Goal: Task Accomplishment & Management: Manage account settings

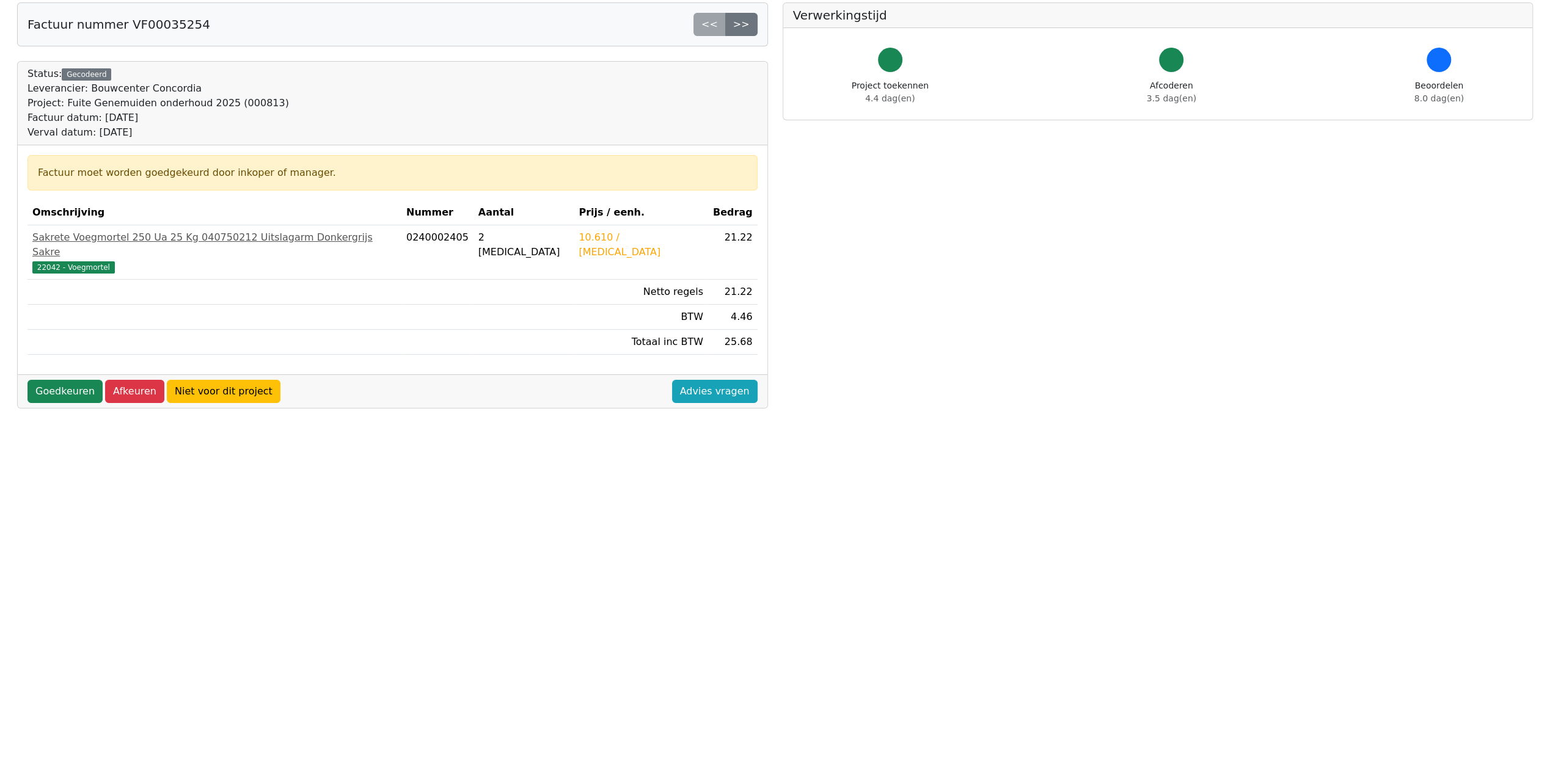
scroll to position [120, 0]
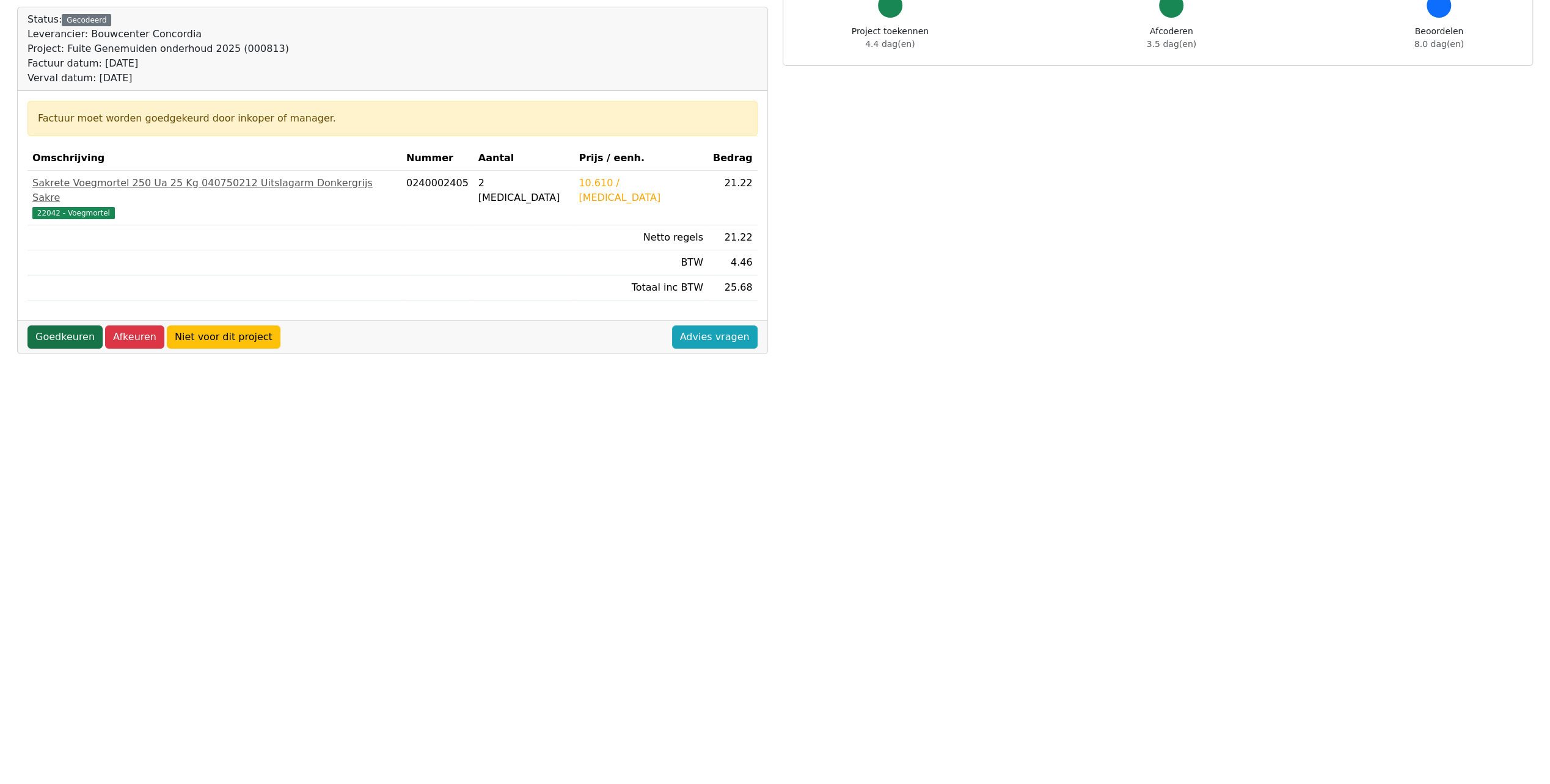
click at [66, 326] on link "Goedkeuren" at bounding box center [65, 337] width 75 height 23
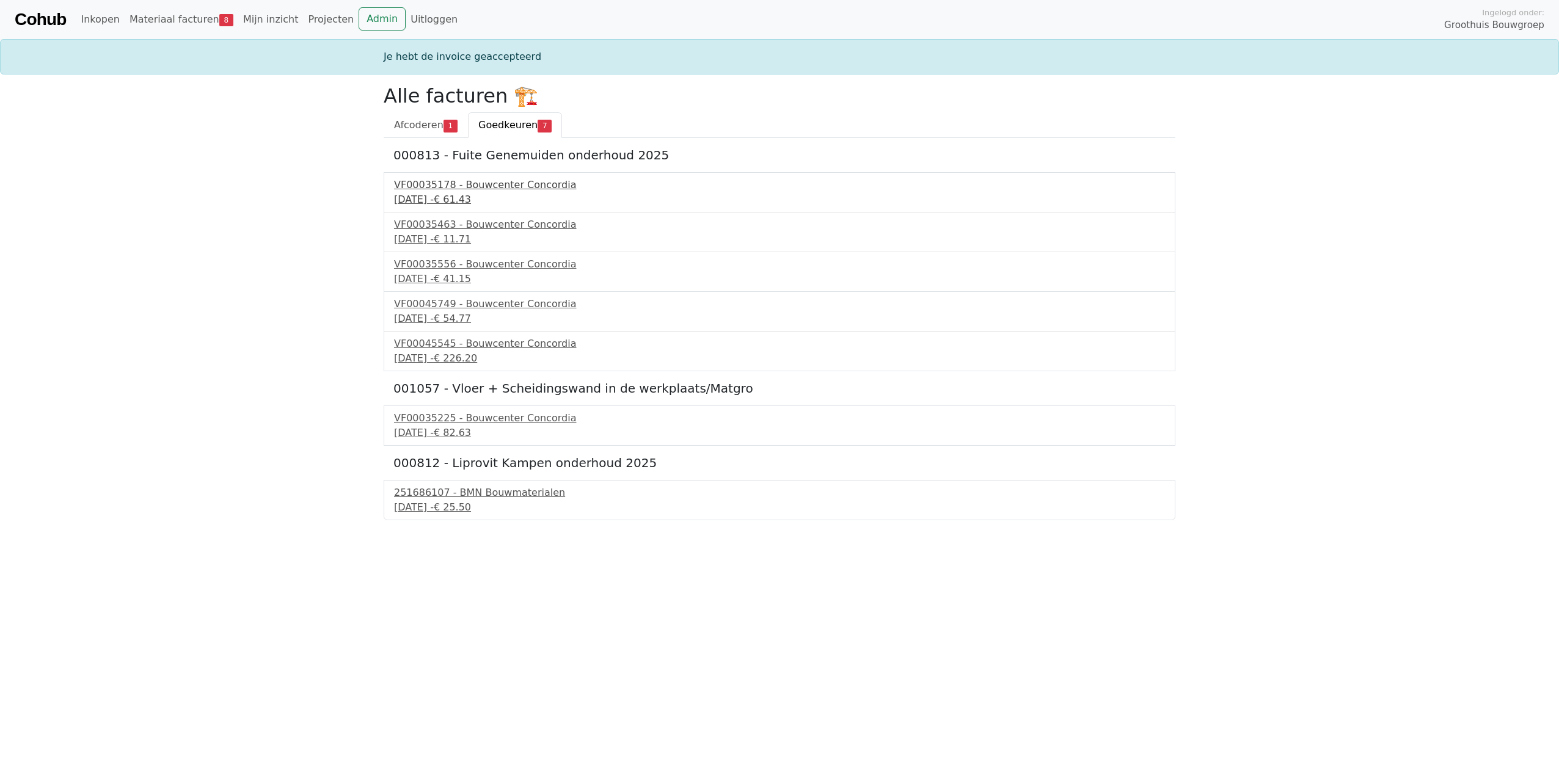
click at [462, 186] on div "VF00035178 - Bouwcenter Concordia" at bounding box center [779, 185] width 771 height 15
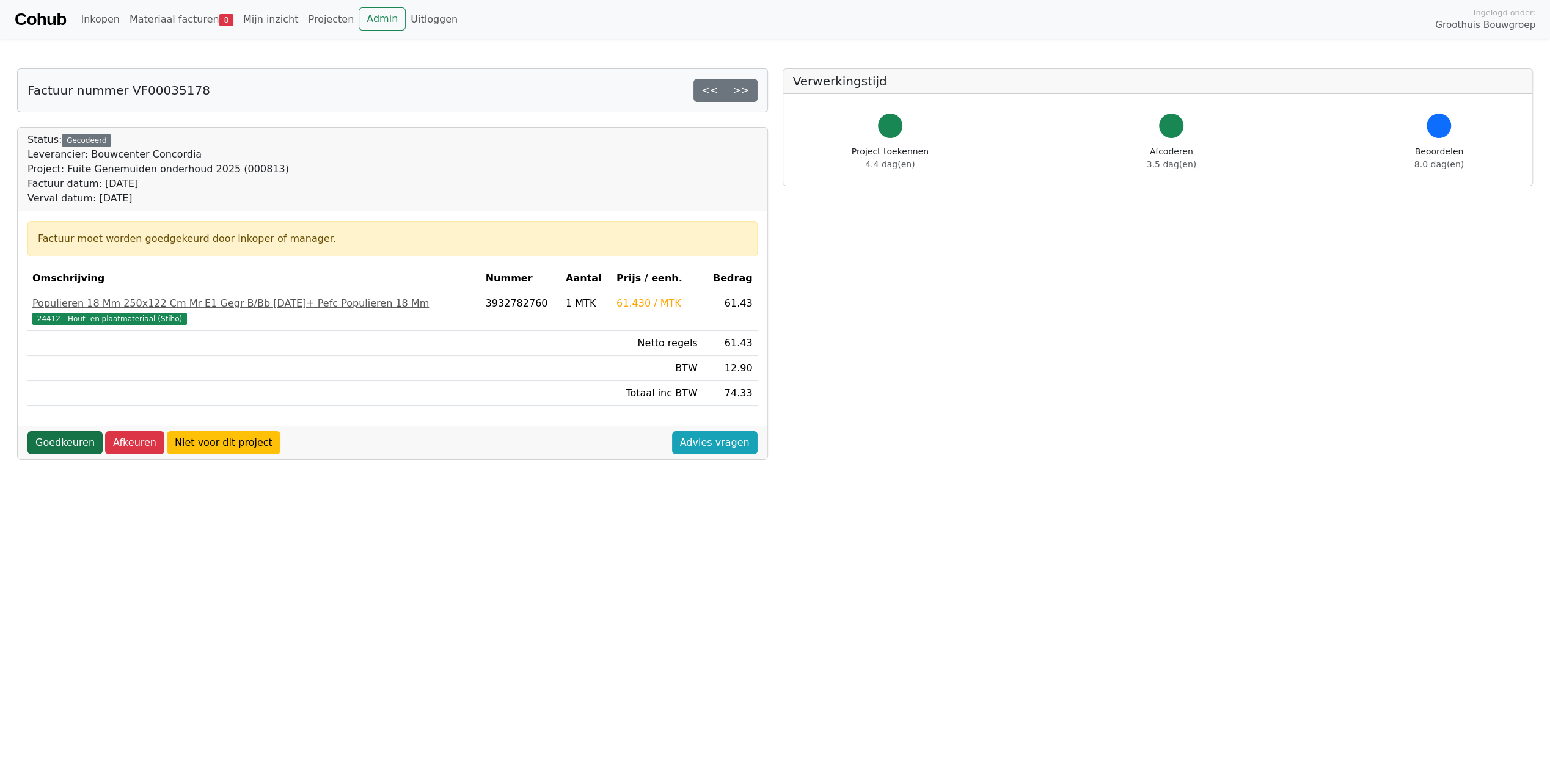
click at [73, 443] on link "Goedkeuren" at bounding box center [65, 443] width 75 height 23
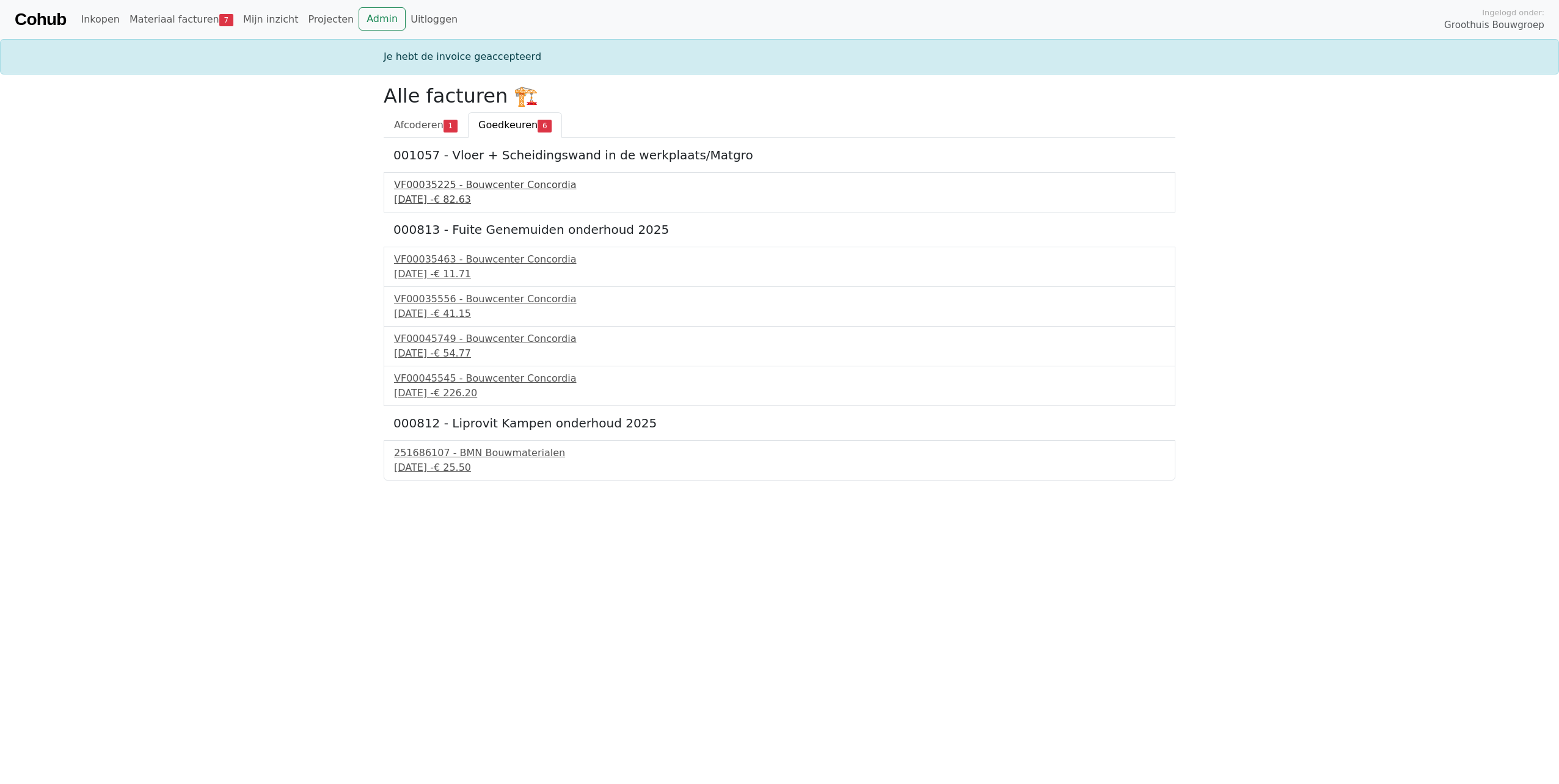
click at [463, 198] on div "18 september 2025 - € 82.63" at bounding box center [779, 200] width 771 height 15
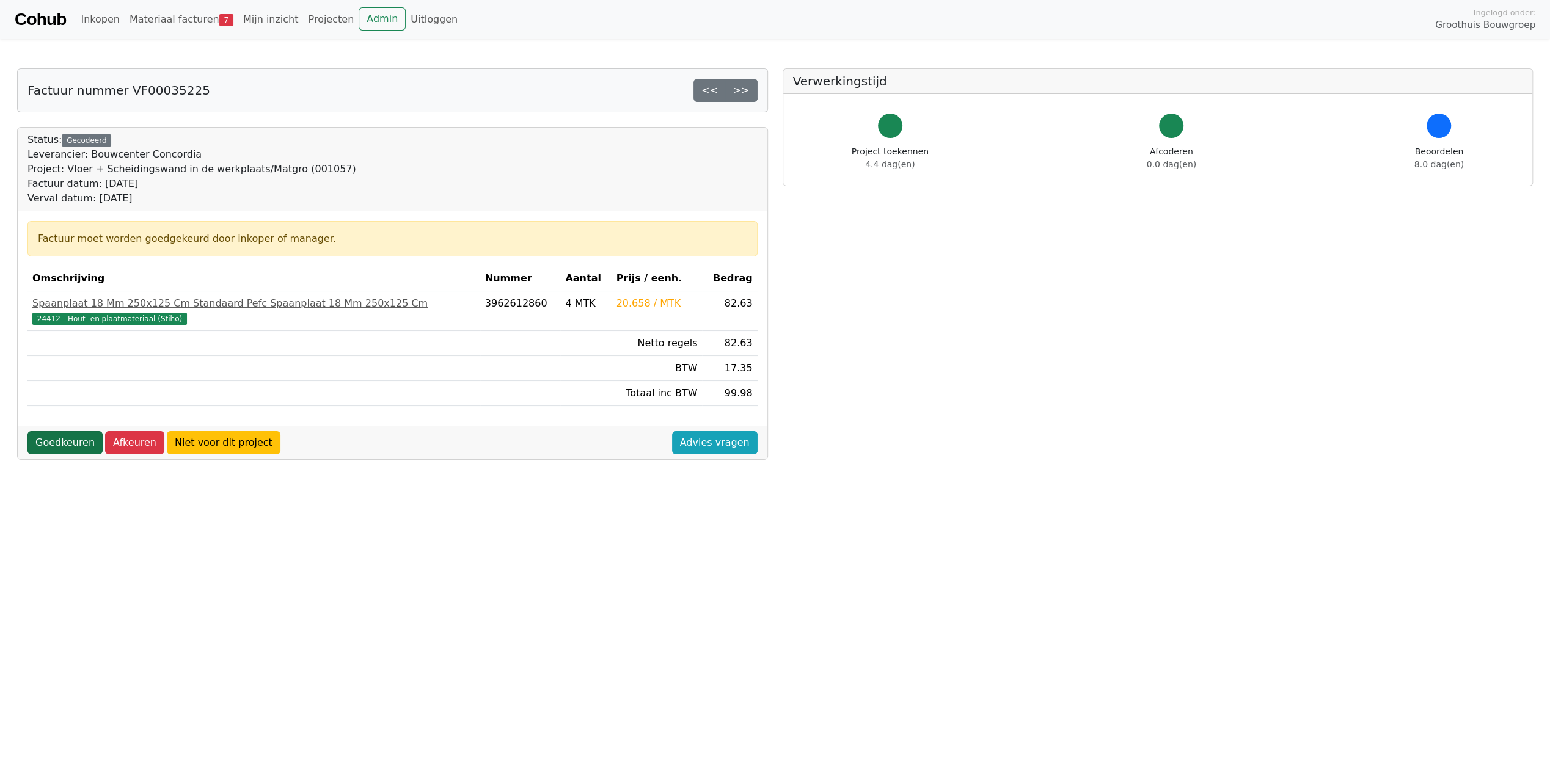
click at [75, 439] on link "Goedkeuren" at bounding box center [65, 443] width 75 height 23
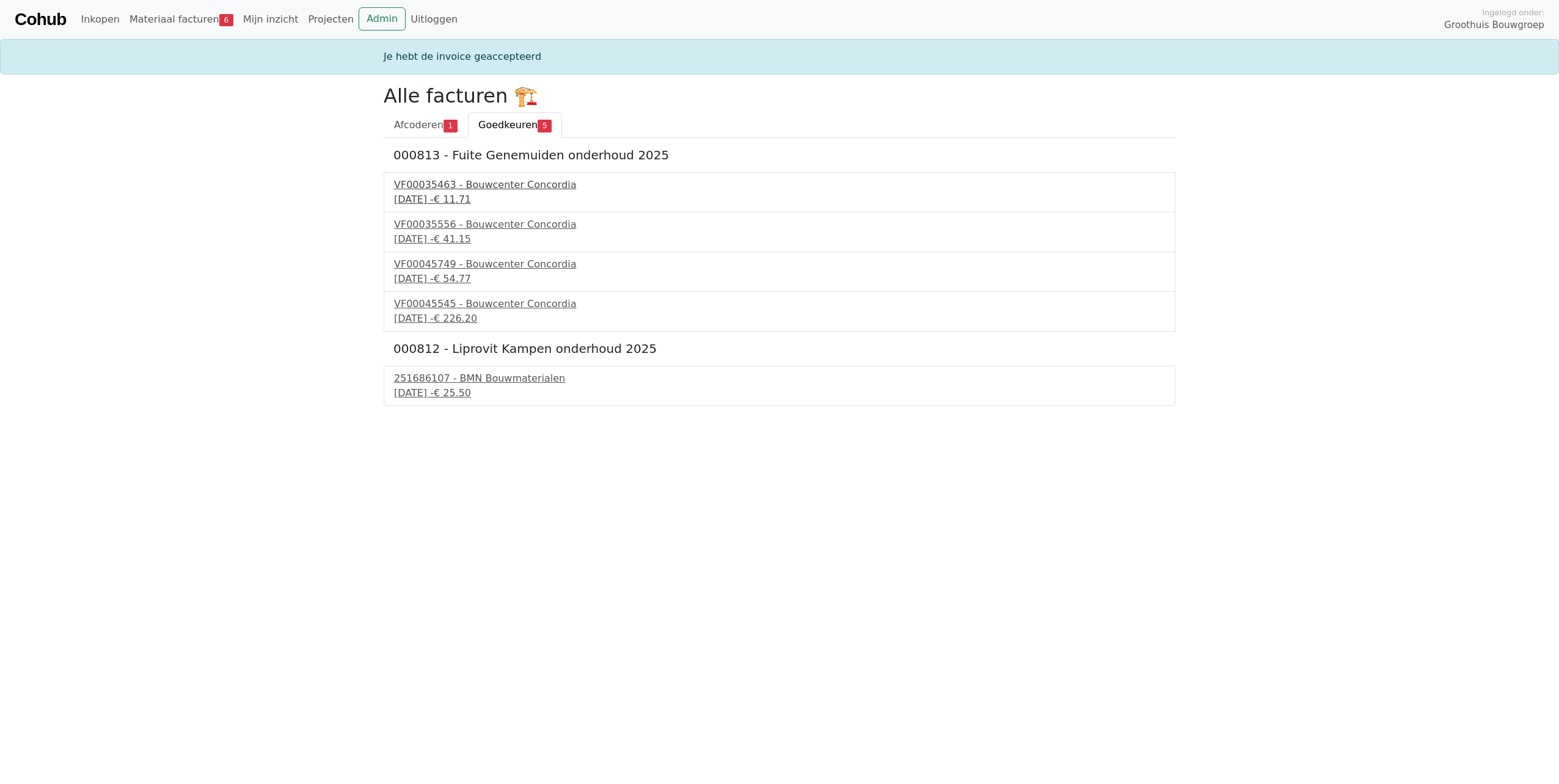
click at [455, 193] on div "18 september 2025 - € 11.71" at bounding box center [779, 200] width 771 height 15
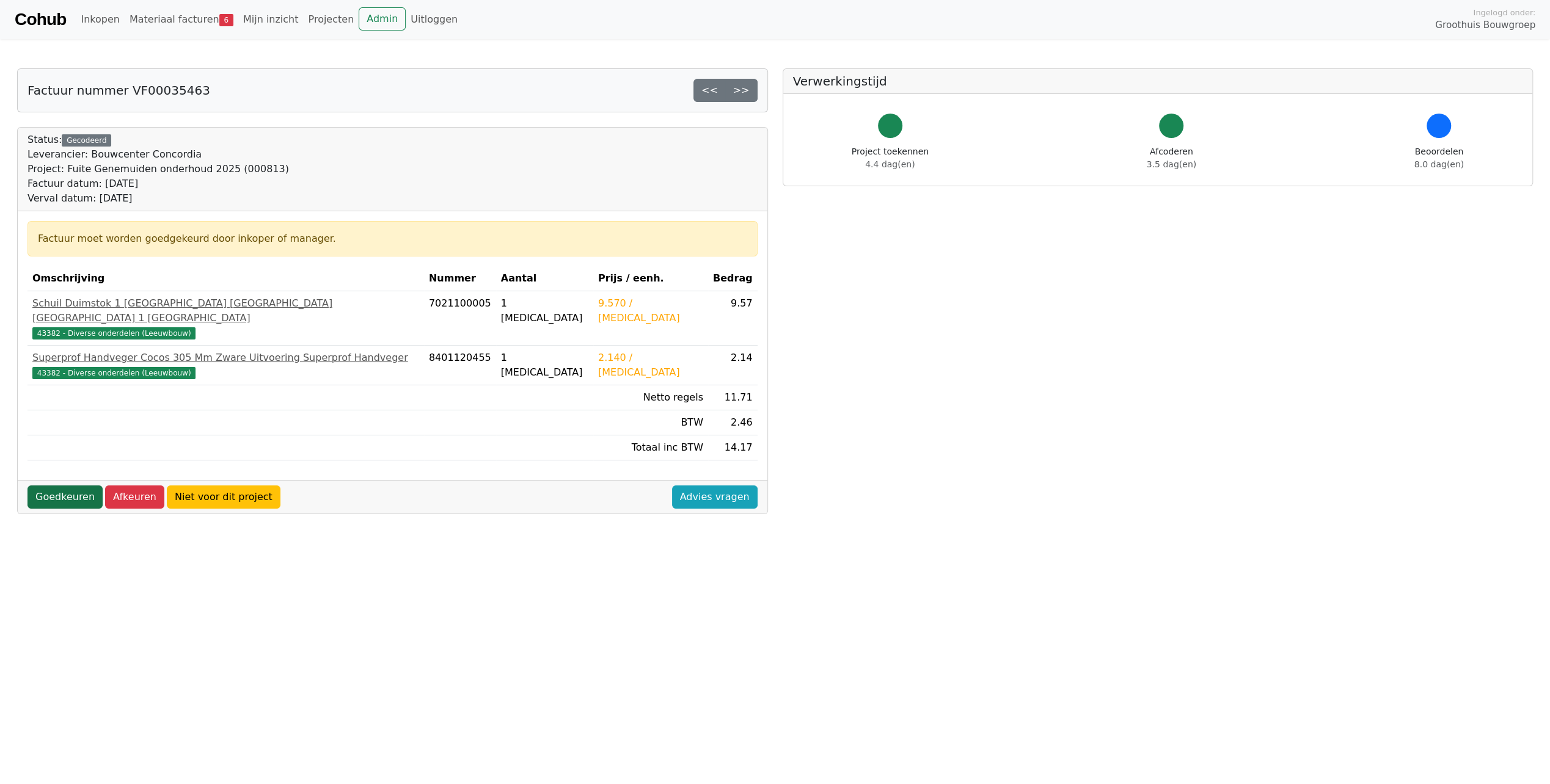
click at [47, 486] on link "Goedkeuren" at bounding box center [65, 497] width 75 height 23
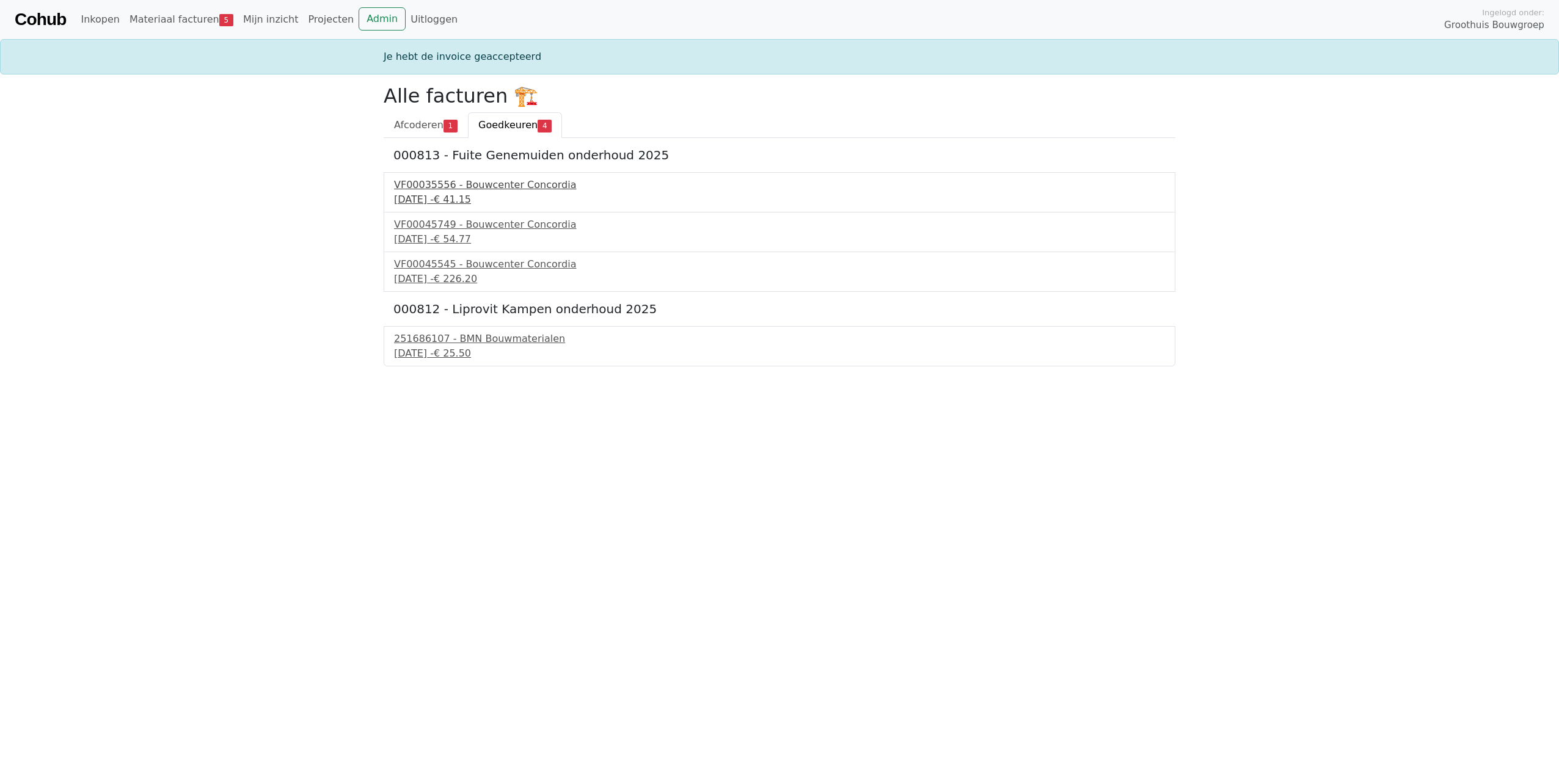
click at [448, 194] on div "[DATE] - € 41.15" at bounding box center [779, 200] width 771 height 15
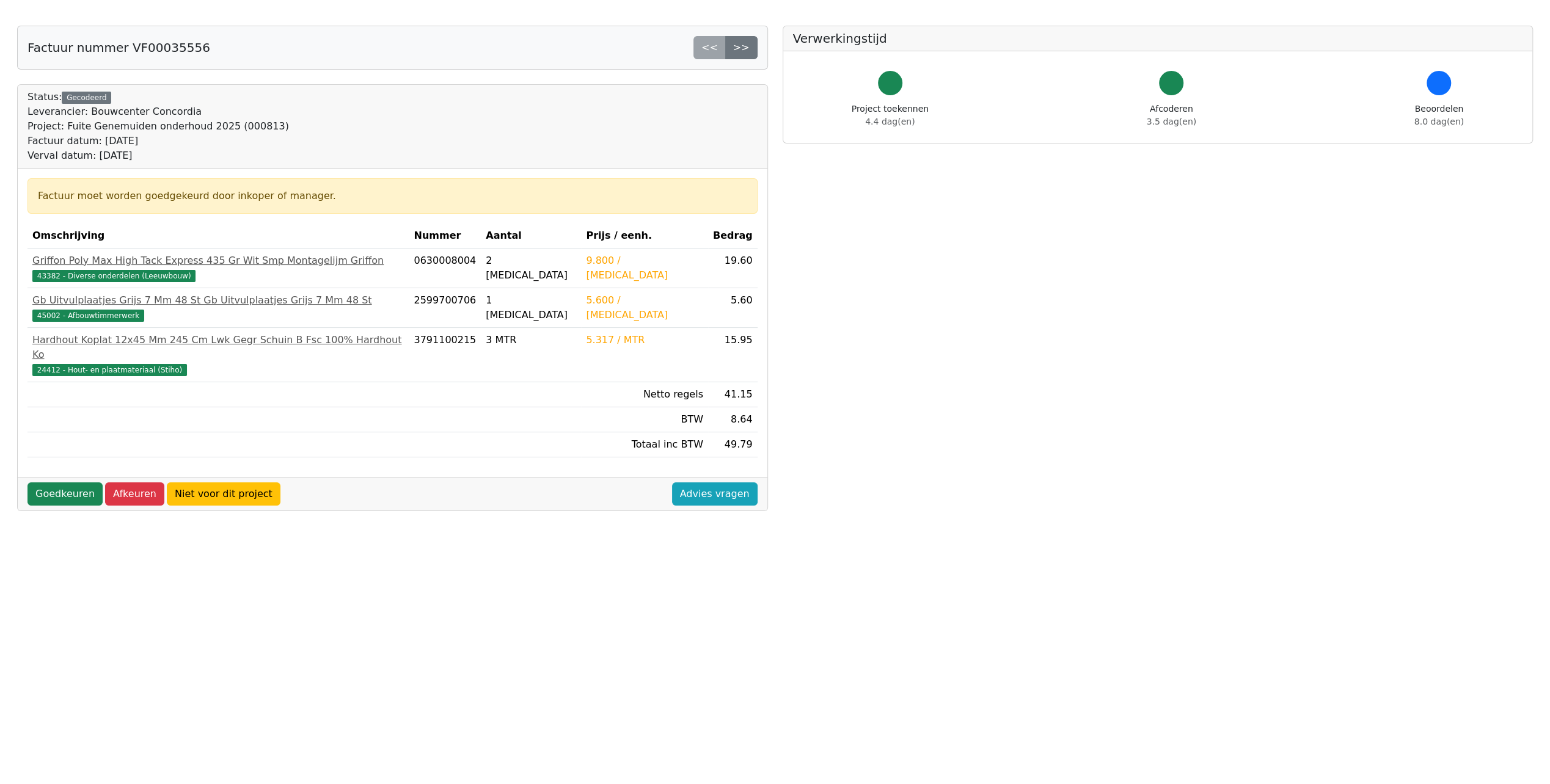
scroll to position [61, 0]
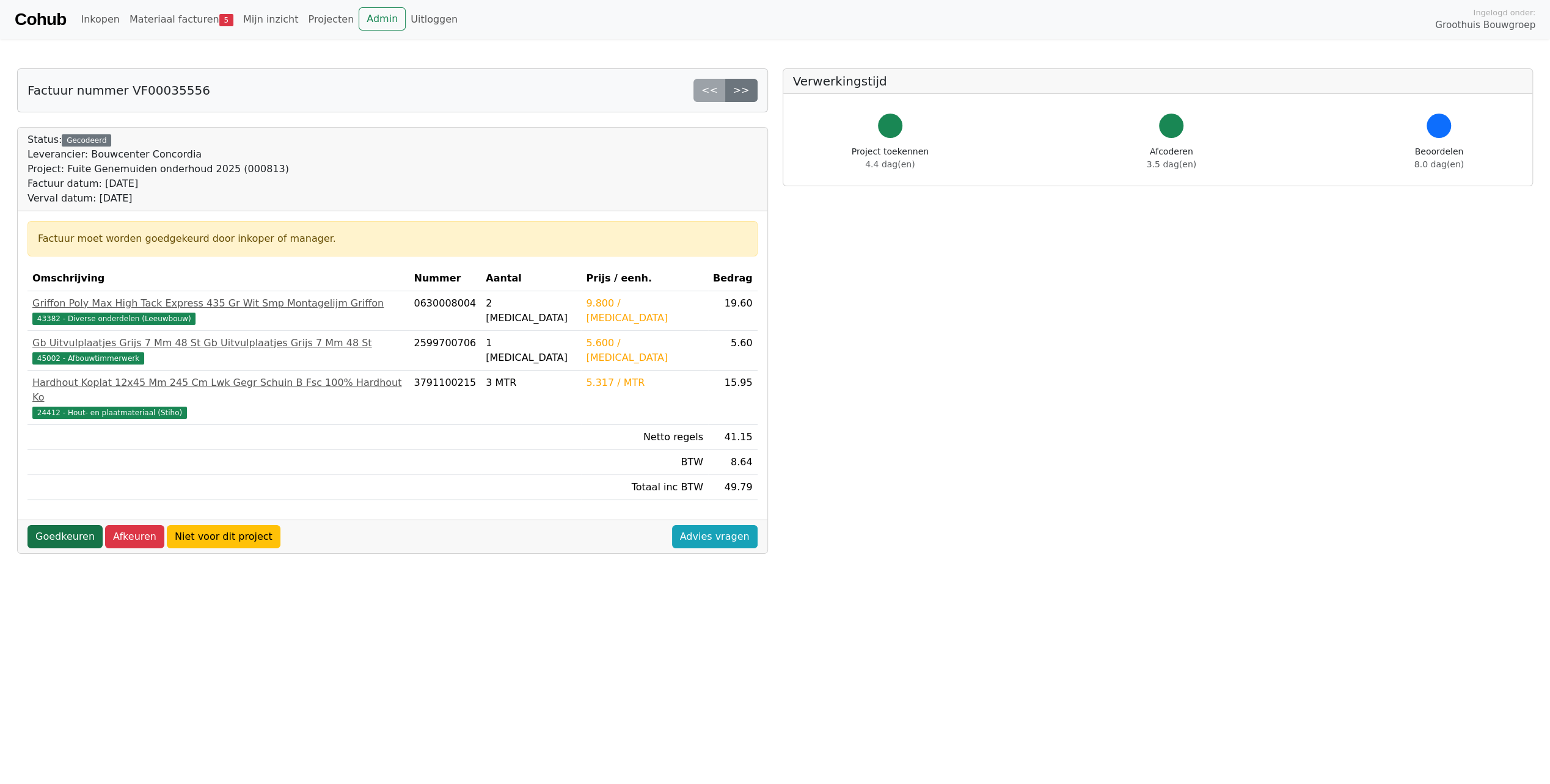
click at [62, 525] on link "Goedkeuren" at bounding box center [65, 537] width 75 height 23
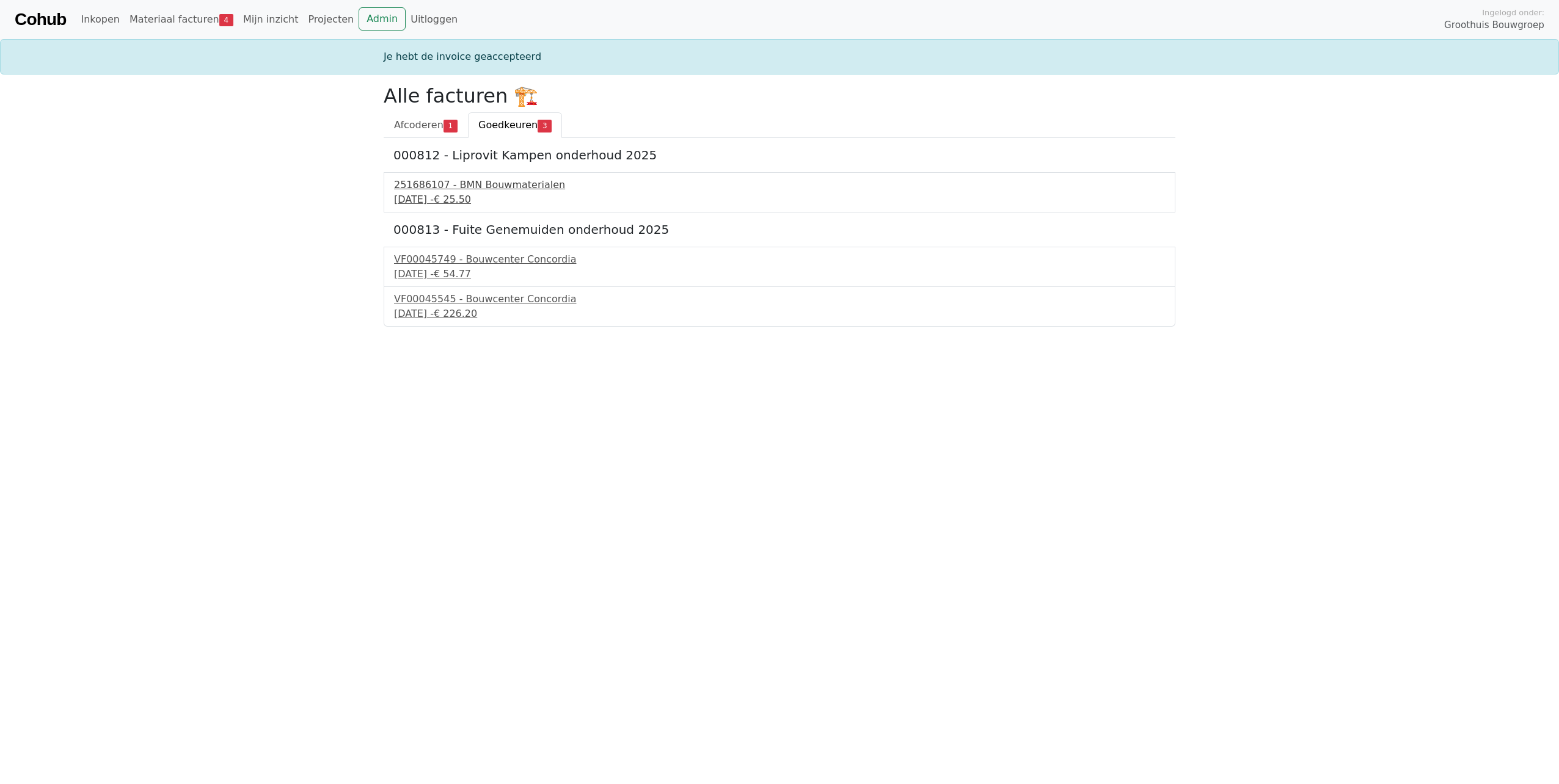
click at [469, 202] on div "[DATE] - € 25.50" at bounding box center [779, 200] width 771 height 15
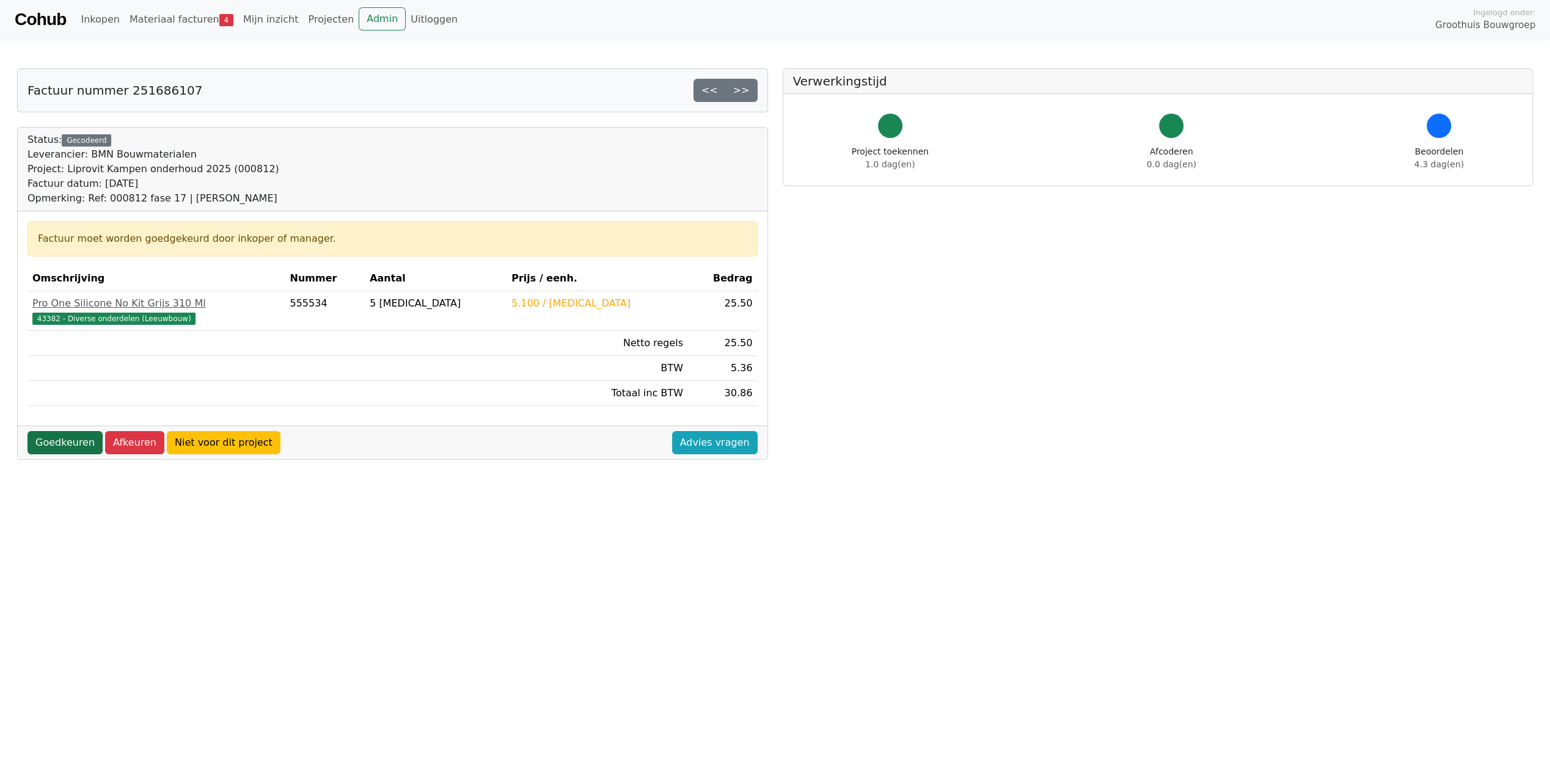
click at [55, 434] on link "Goedkeuren" at bounding box center [65, 443] width 75 height 23
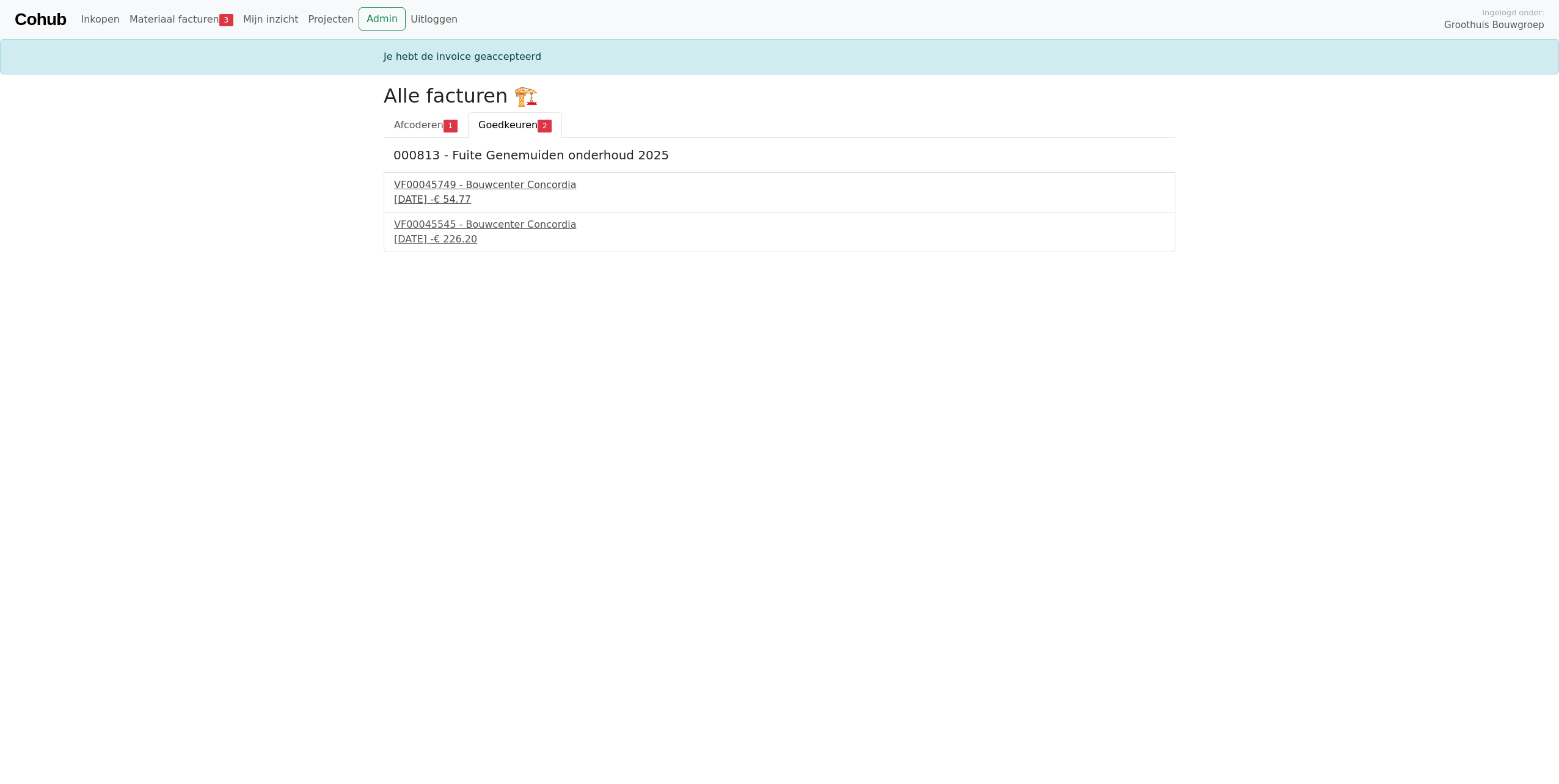
click at [453, 190] on div "VF00045749 - Bouwcenter Concordia" at bounding box center [779, 185] width 771 height 15
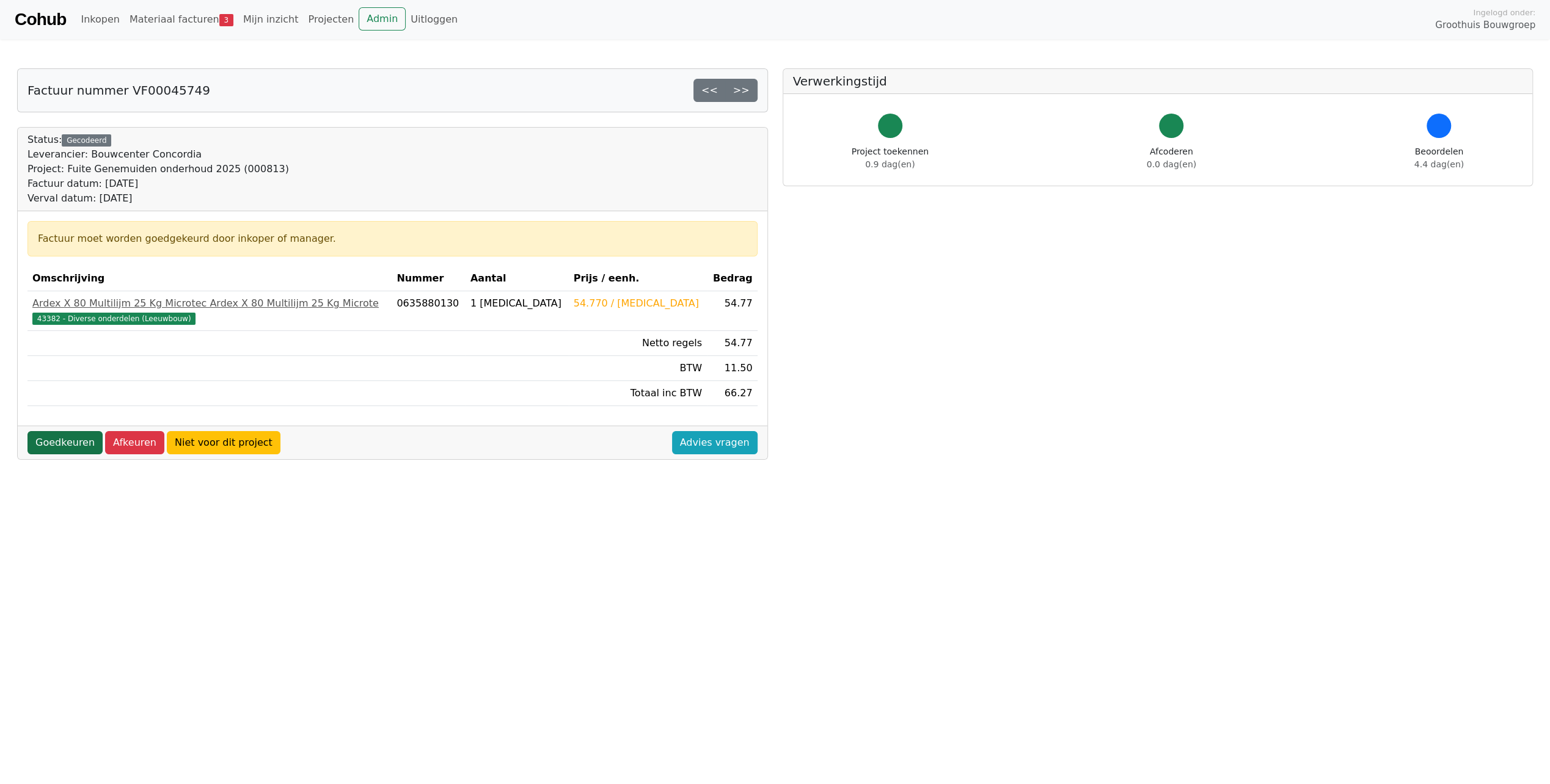
click at [70, 431] on link "Goedkeuren" at bounding box center [65, 443] width 75 height 23
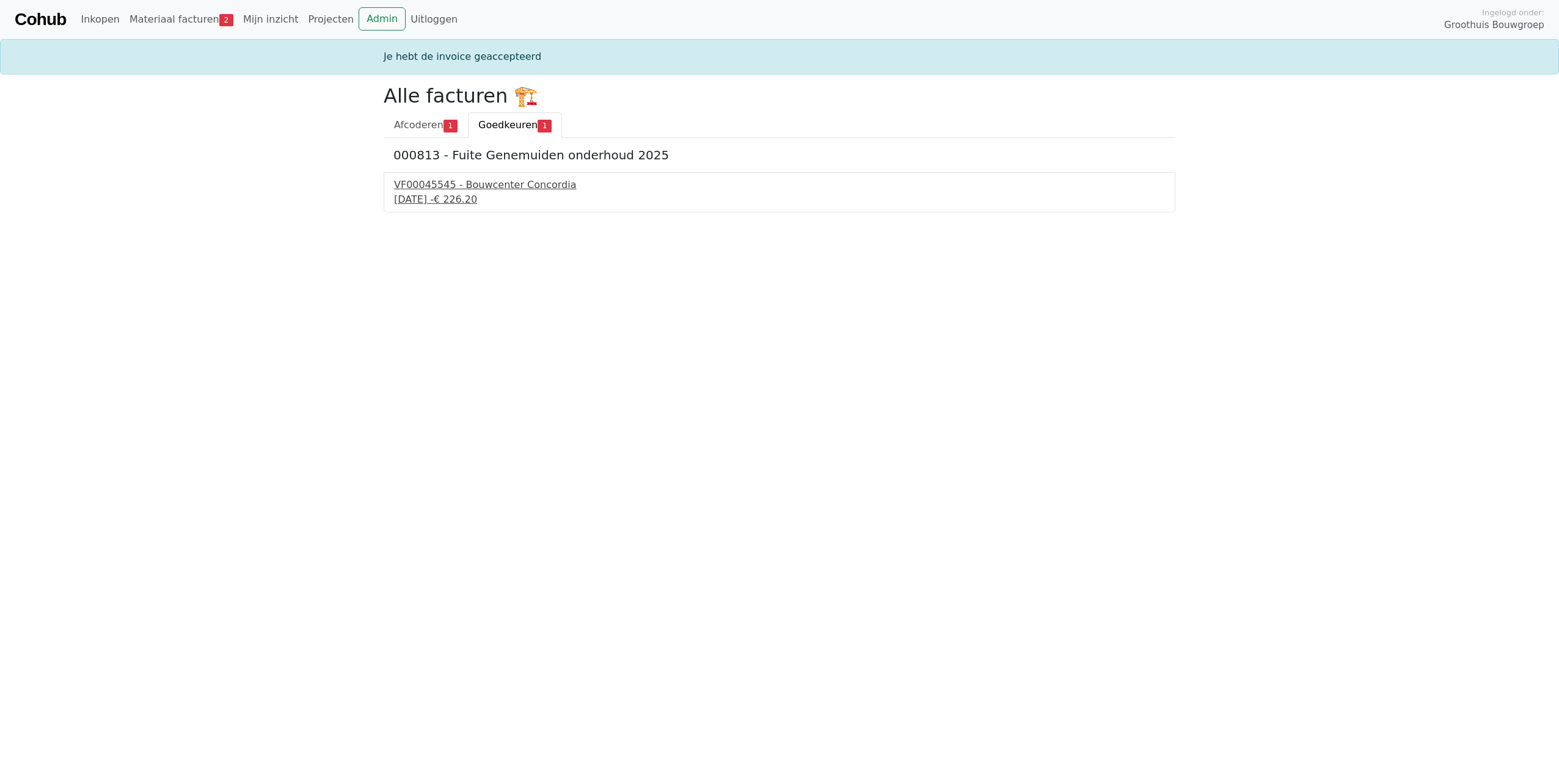
click at [470, 197] on div "25 september 2025 - € 226.20" at bounding box center [779, 200] width 771 height 15
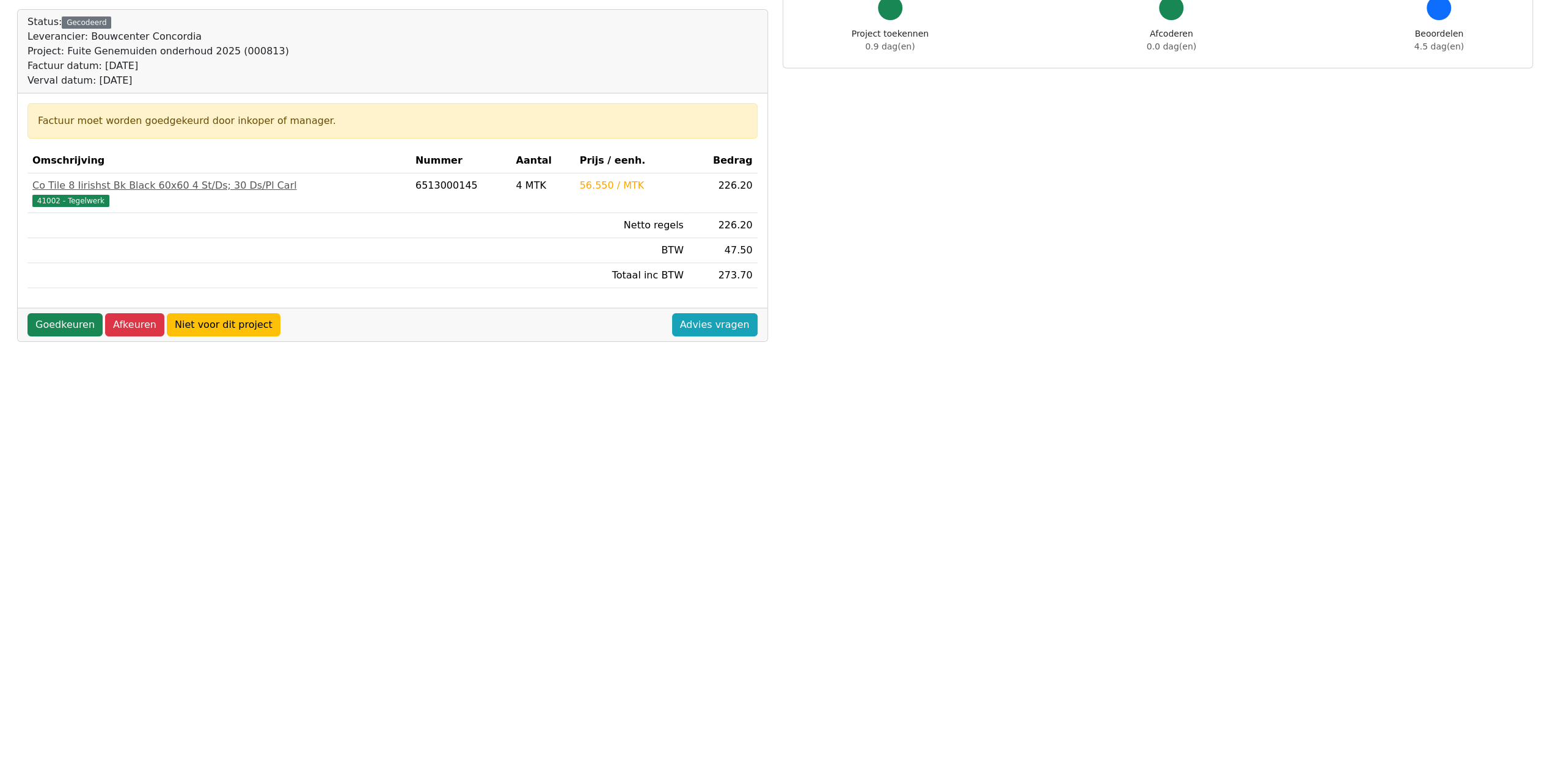
scroll to position [120, 0]
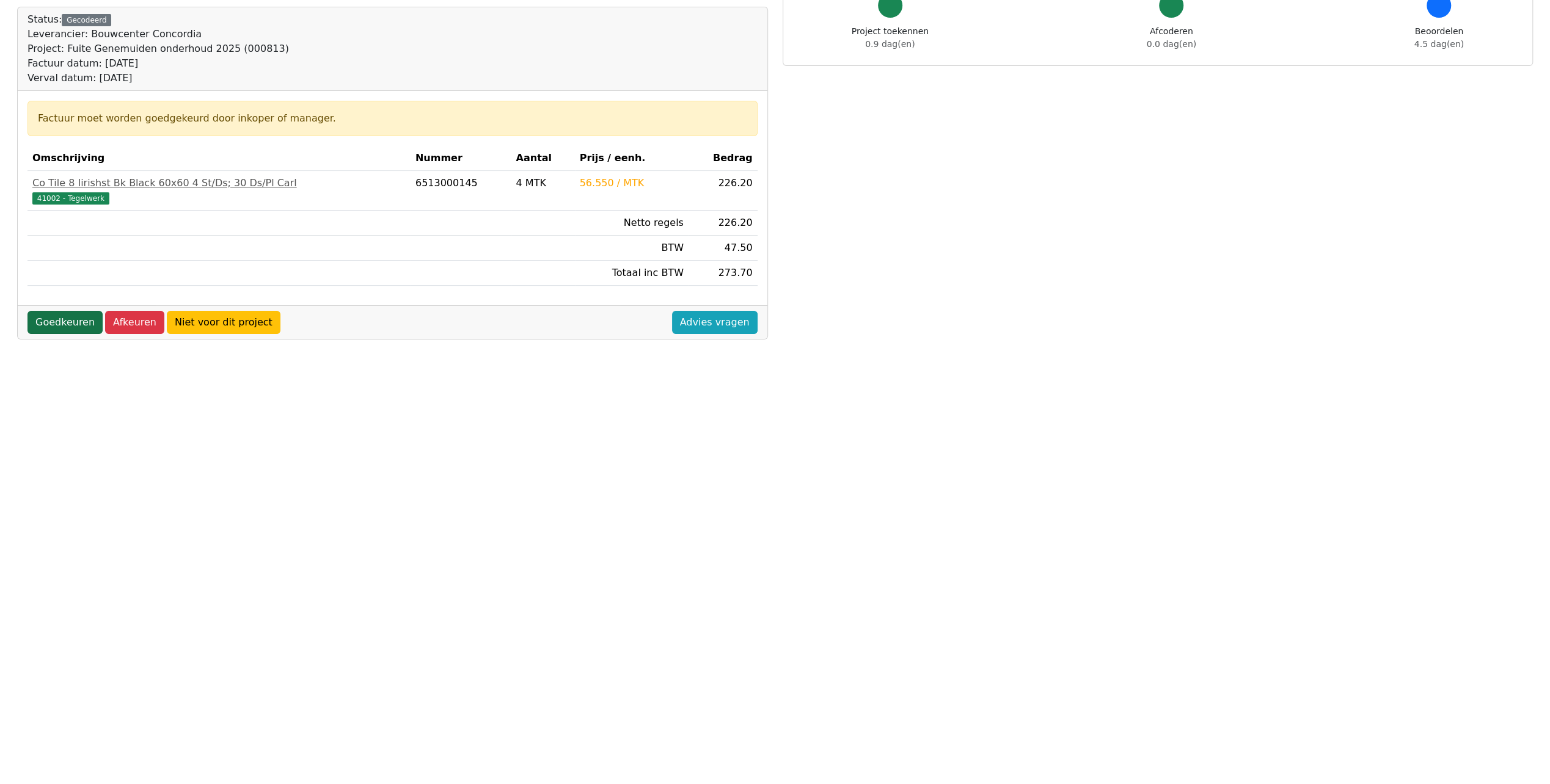
click at [57, 324] on link "Goedkeuren" at bounding box center [65, 322] width 75 height 23
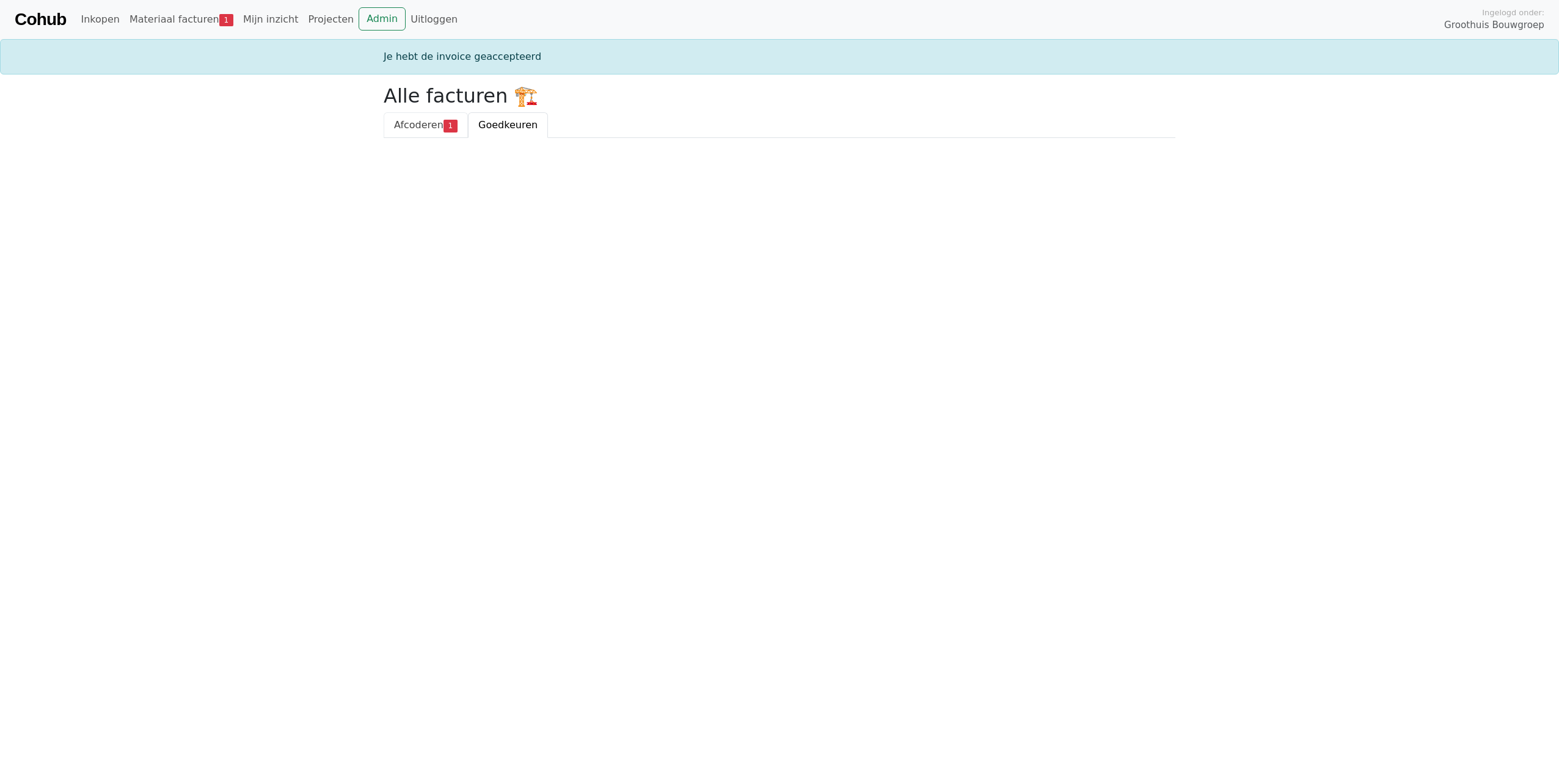
click at [414, 116] on link "Afcoderen 1" at bounding box center [426, 125] width 85 height 25
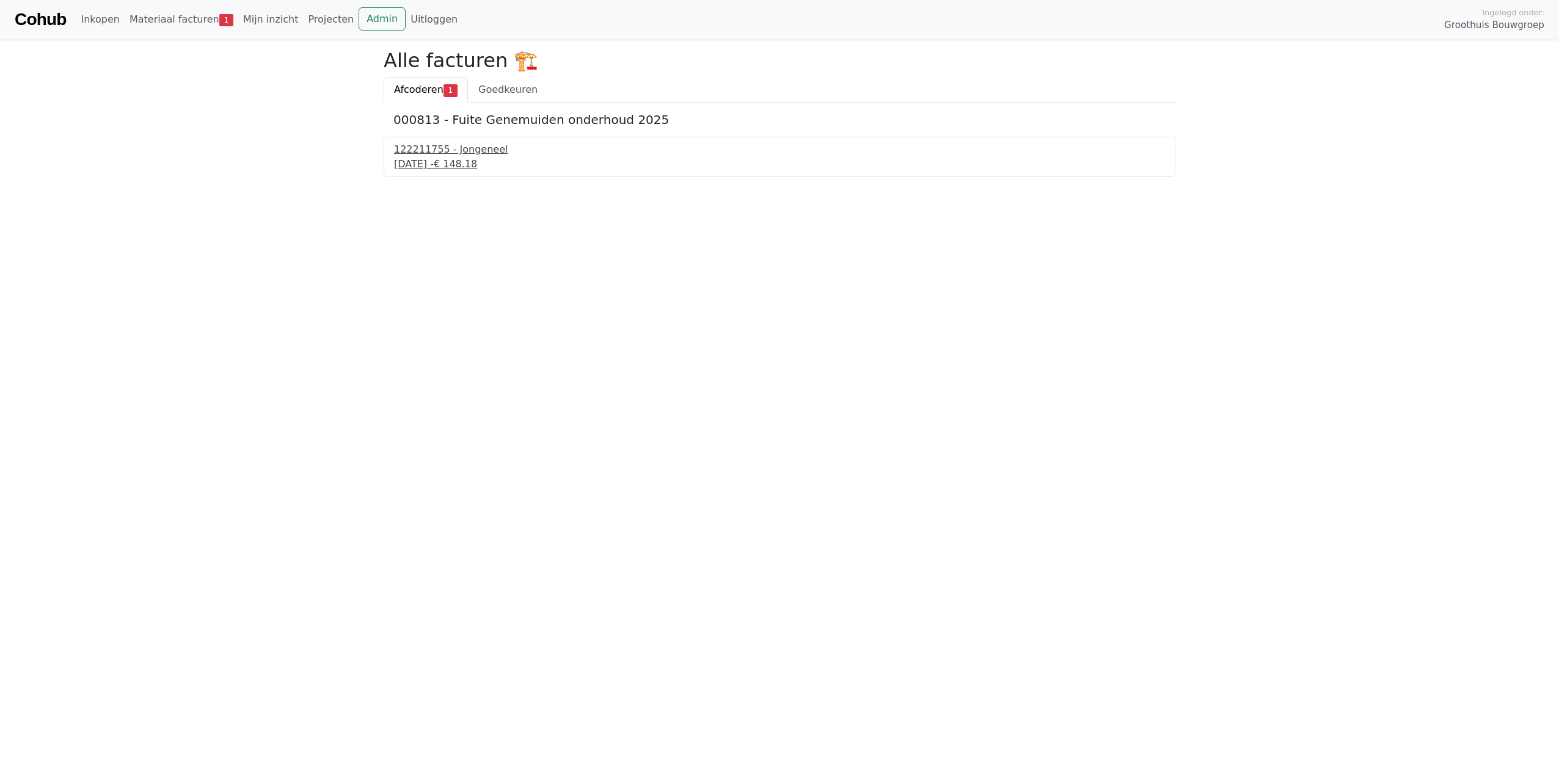
click at [446, 162] on div "26 september 2025 - € 148.18" at bounding box center [779, 164] width 771 height 15
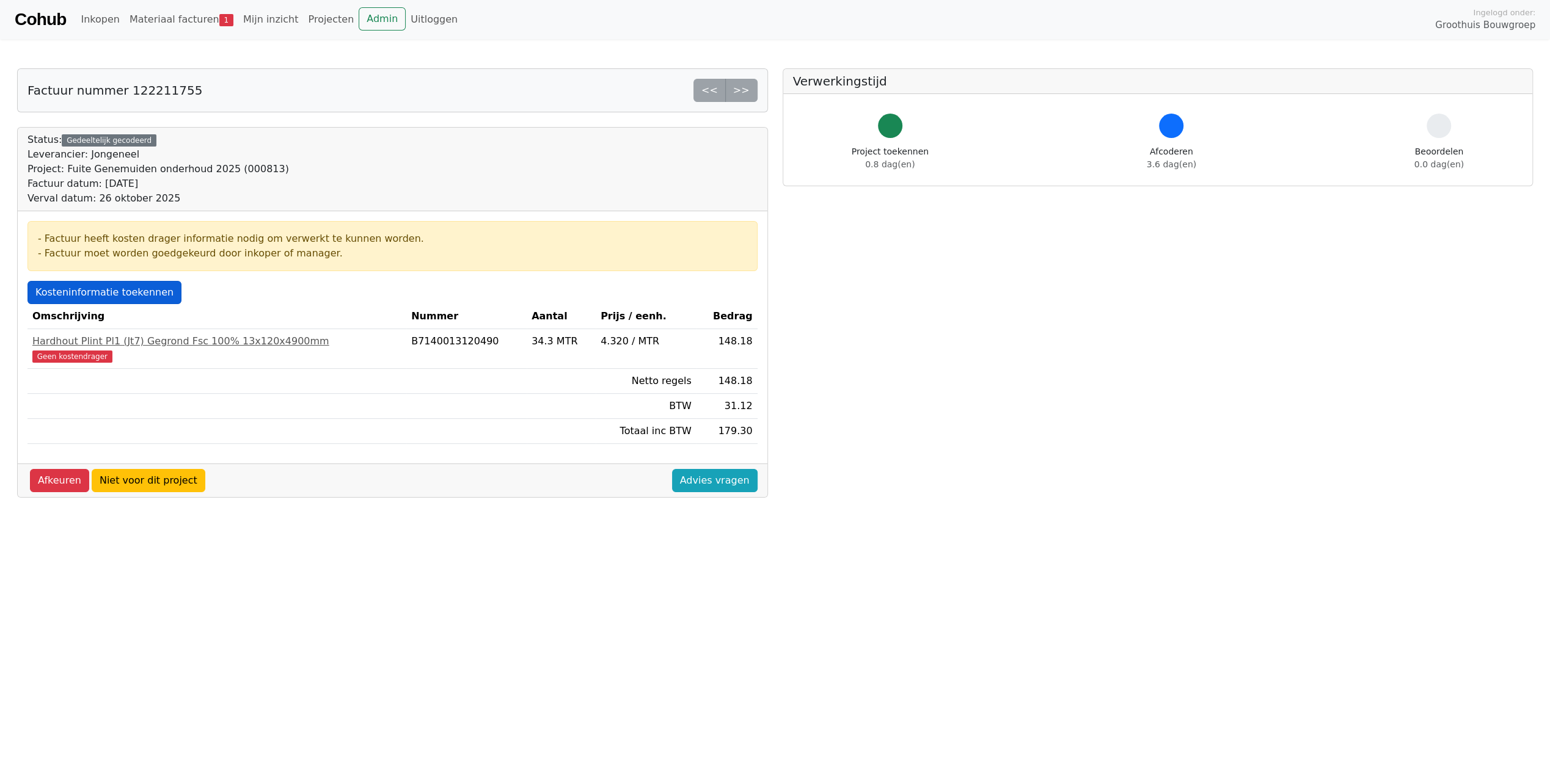
click at [113, 291] on link "Kosteninformatie toekennen" at bounding box center [104, 293] width 154 height 23
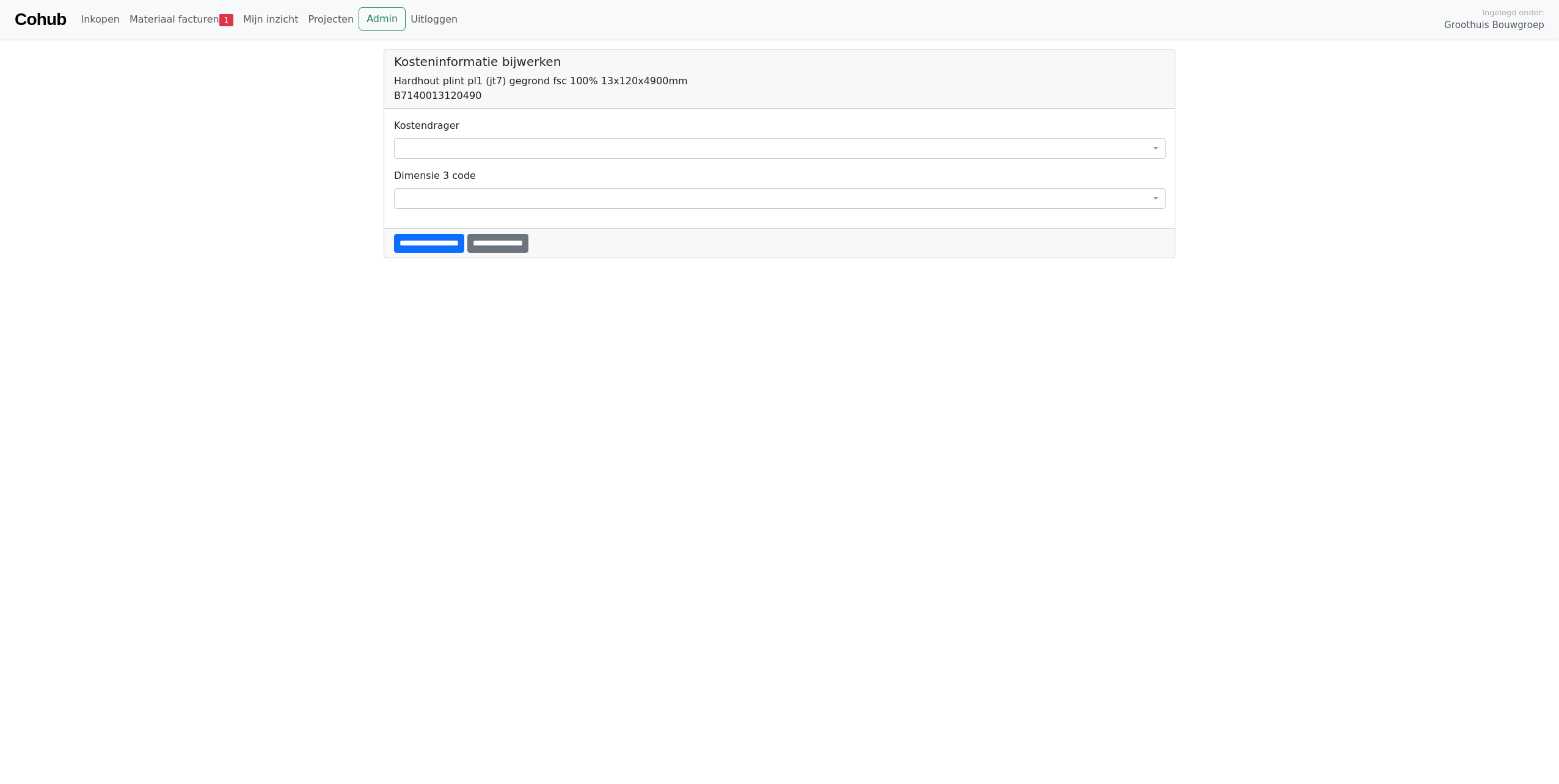
click at [529, 140] on span at bounding box center [780, 148] width 771 height 21
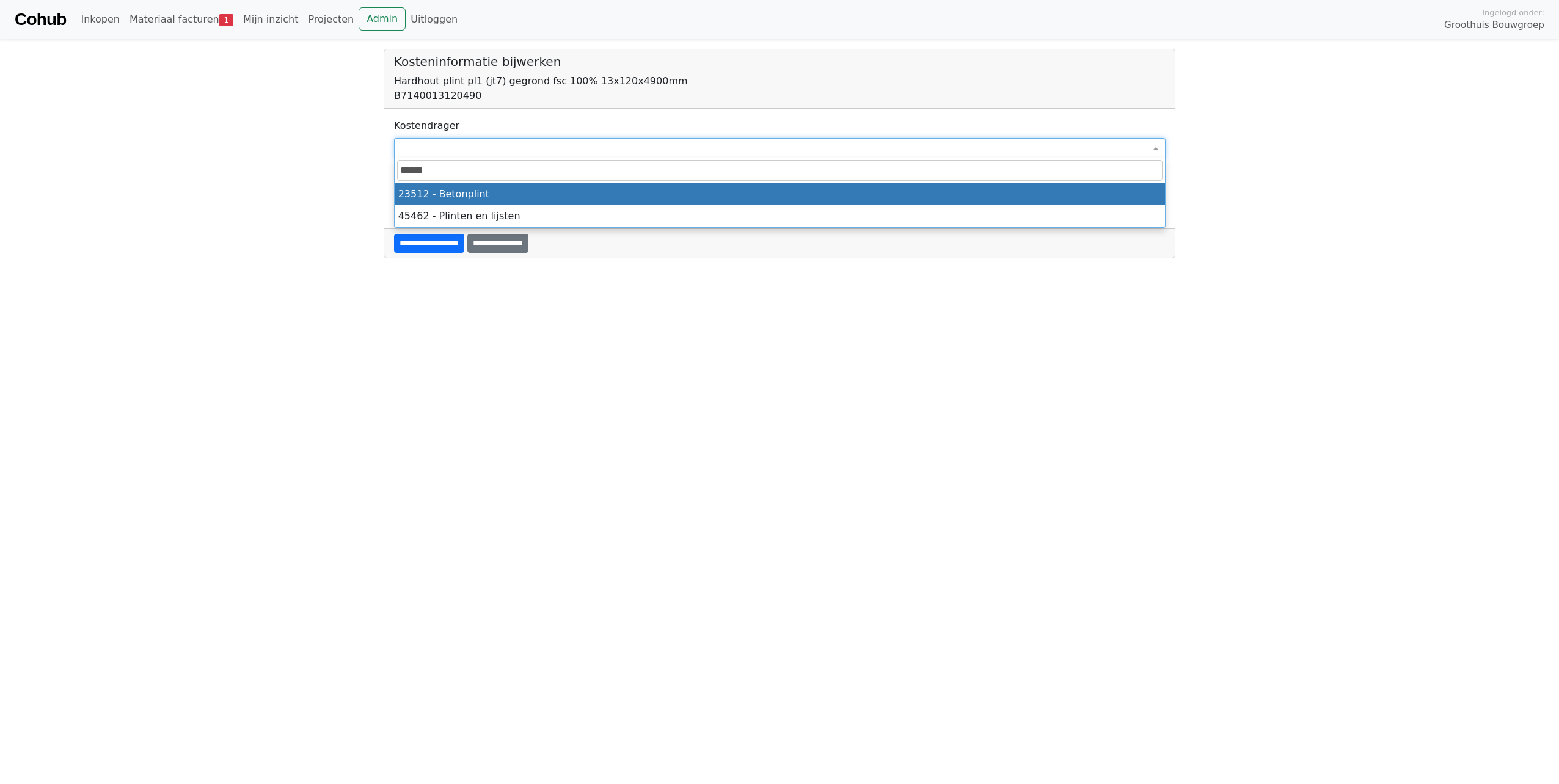
type input "*******"
select select "****"
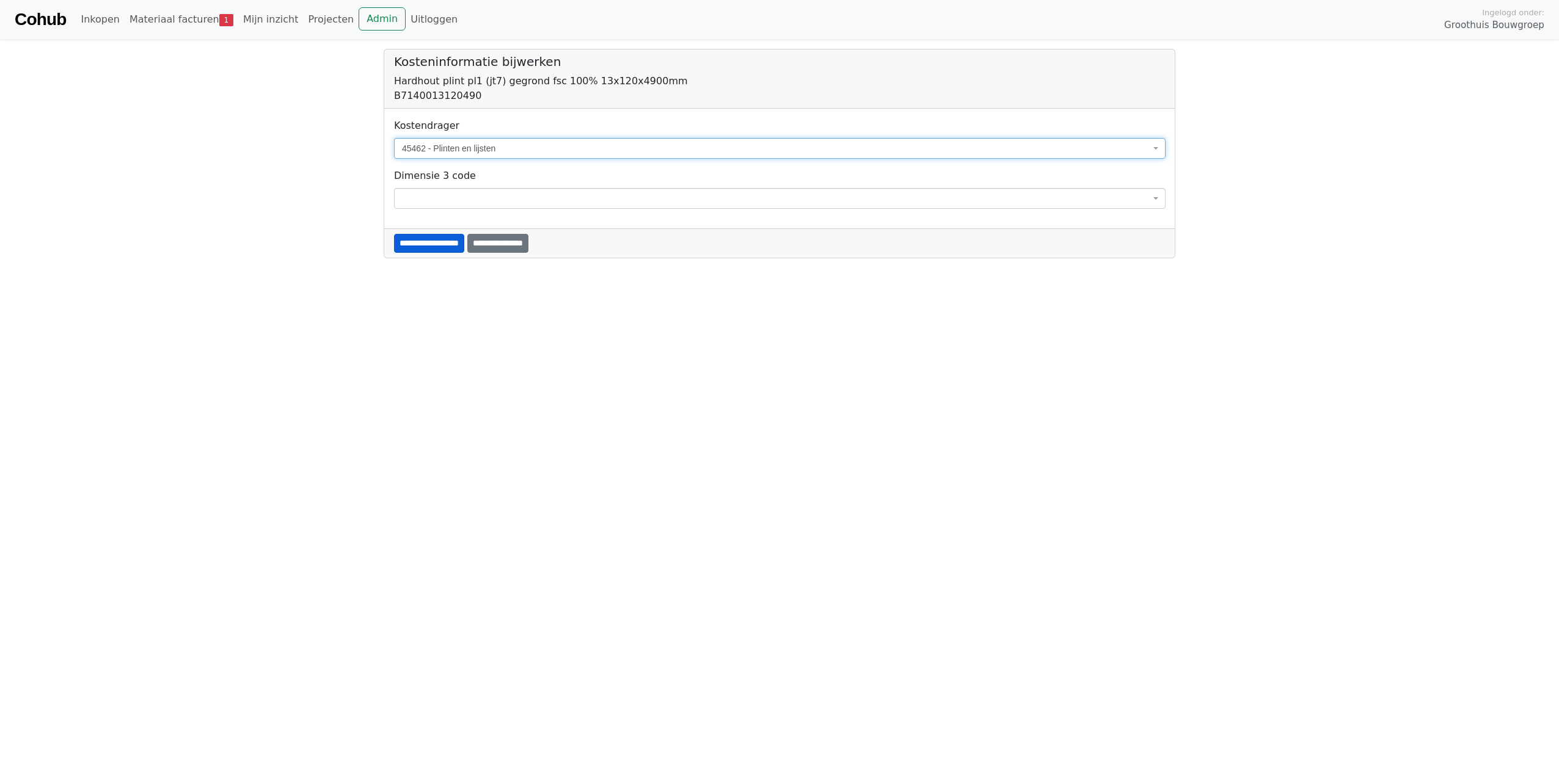
click at [436, 241] on input "**********" at bounding box center [429, 243] width 70 height 19
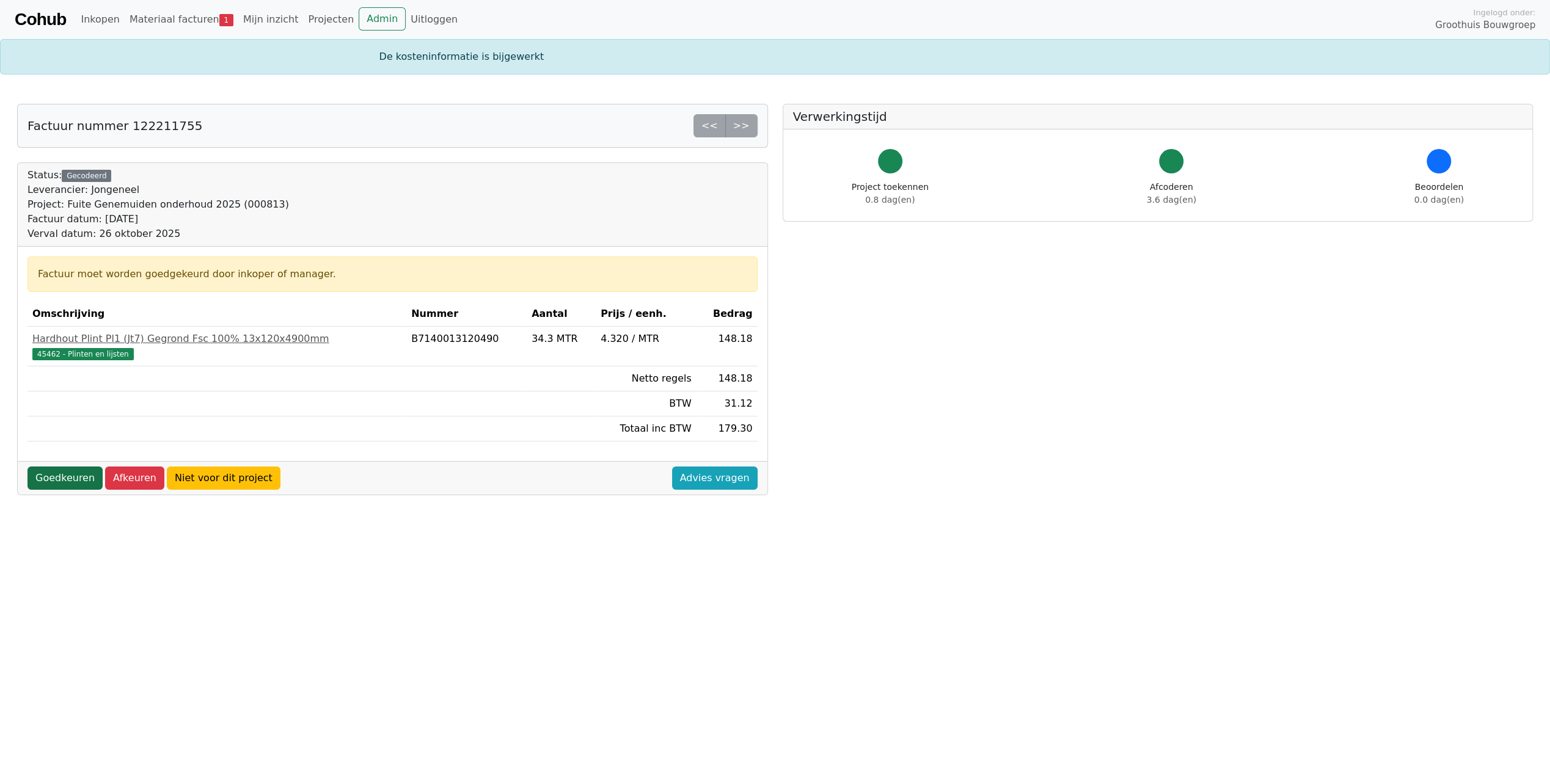
click at [55, 478] on link "Goedkeuren" at bounding box center [65, 478] width 75 height 23
